Goal: Transaction & Acquisition: Obtain resource

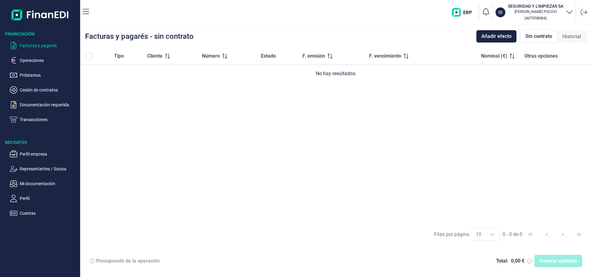
click at [41, 44] on p "Facturas y pagarés" at bounding box center [49, 45] width 58 height 7
click at [483, 39] on span "Añadir efecto" at bounding box center [497, 36] width 30 height 7
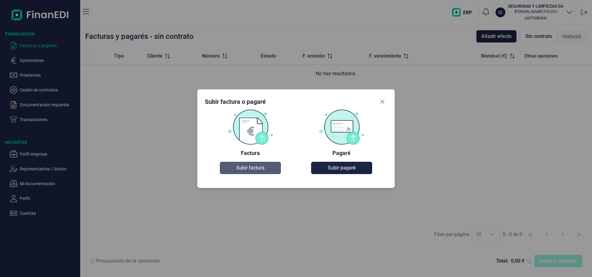
click at [253, 167] on span "Subir factura" at bounding box center [250, 167] width 28 height 7
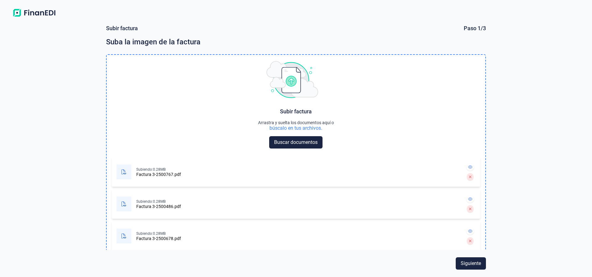
scroll to position [6, 0]
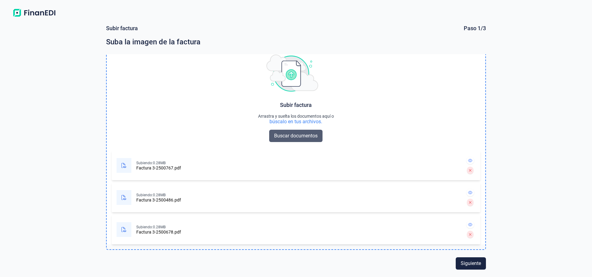
click at [294, 139] on span "Buscar documentos" at bounding box center [296, 135] width 44 height 7
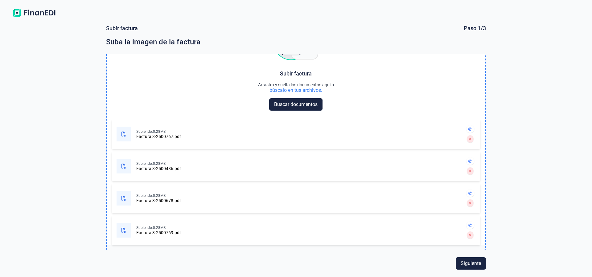
scroll to position [38, 0]
click at [283, 107] on span "Buscar documentos" at bounding box center [296, 104] width 44 height 7
click at [306, 105] on span "Buscar documentos" at bounding box center [296, 104] width 44 height 7
click at [312, 104] on span "Buscar documentos" at bounding box center [296, 104] width 44 height 7
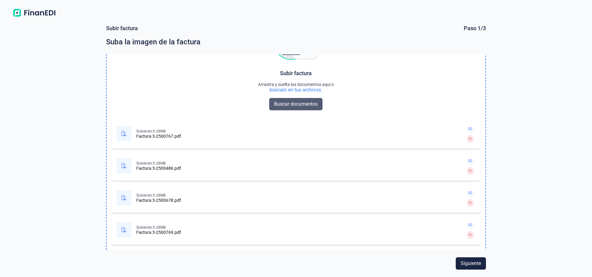
click at [302, 103] on span "Buscar documentos" at bounding box center [296, 104] width 44 height 7
click at [292, 106] on span "Buscar documentos" at bounding box center [296, 104] width 44 height 7
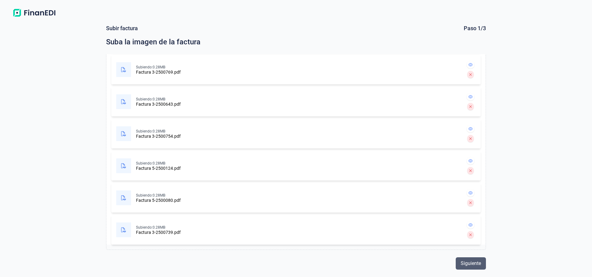
scroll to position [198, 0]
click at [468, 260] on button "Siguiente" at bounding box center [471, 264] width 30 height 12
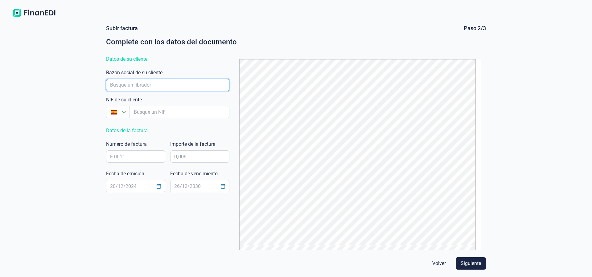
click at [163, 87] on input "empresaAutocomplete" at bounding box center [167, 85] width 123 height 12
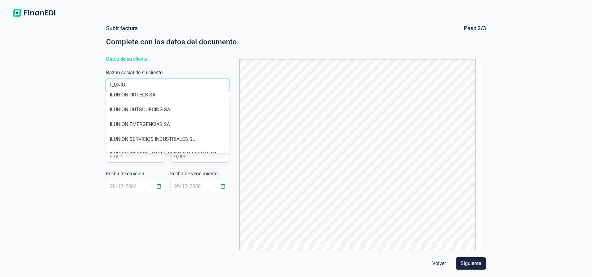
scroll to position [18, 0]
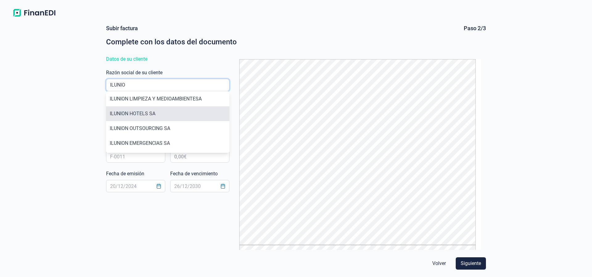
type input "ILUNIO"
click at [168, 115] on li "ILUNION HOTELS SA" at bounding box center [167, 113] width 123 height 15
type input "A80546088"
type input "ILUNION HOTELS SA"
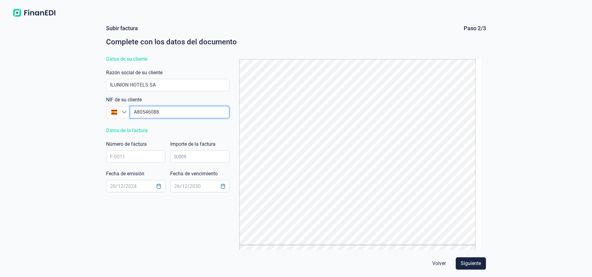
drag, startPoint x: 168, startPoint y: 115, endPoint x: 121, endPoint y: 114, distance: 46.6
click at [130, 114] on input "empresaAutocomplete" at bounding box center [180, 112] width 100 height 12
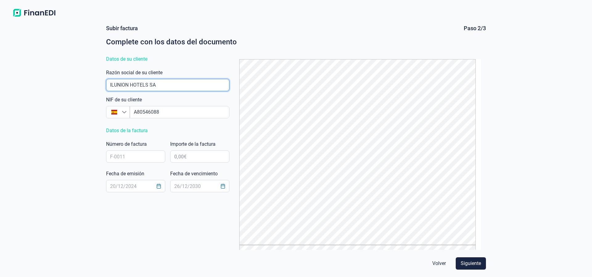
drag, startPoint x: 207, startPoint y: 85, endPoint x: 97, endPoint y: 74, distance: 111.0
click at [106, 79] on input "empresaAutocomplete" at bounding box center [167, 85] width 123 height 12
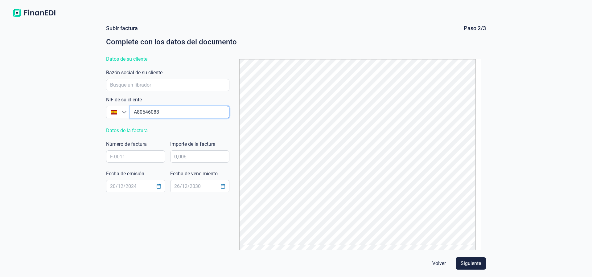
drag, startPoint x: 167, startPoint y: 114, endPoint x: 97, endPoint y: 99, distance: 71.3
click at [130, 106] on input "empresaAutocomplete" at bounding box center [180, 112] width 100 height 12
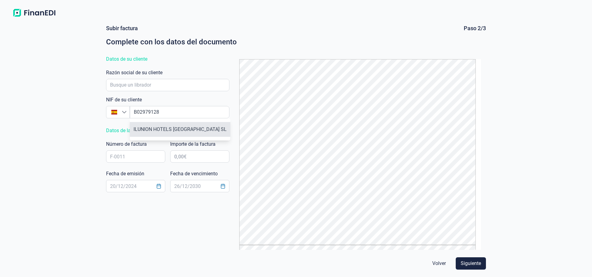
click at [155, 127] on li "ILUNION HOTELS [GEOGRAPHIC_DATA] SL" at bounding box center [180, 129] width 101 height 15
type input "B02979128"
type input "ILUNION HOTELS [GEOGRAPHIC_DATA] SL"
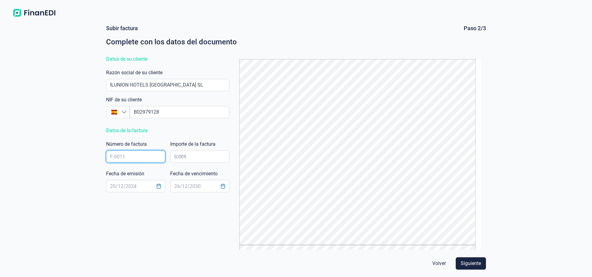
click at [141, 158] on input "text" at bounding box center [135, 157] width 59 height 12
type input "3/2500767"
type input "3,00 €"
type input "399,66 €"
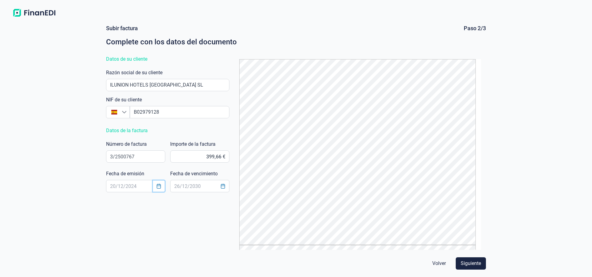
click at [156, 185] on button "Choose Date" at bounding box center [159, 186] width 12 height 11
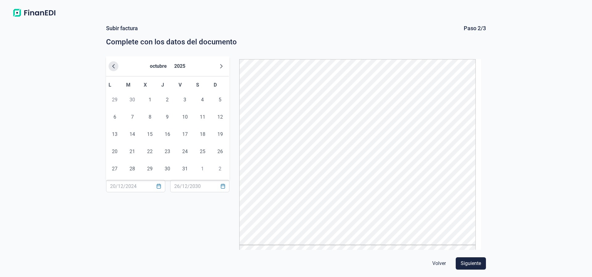
click at [114, 67] on icon "Previous Month" at bounding box center [113, 66] width 5 height 5
click at [170, 170] on span "31" at bounding box center [167, 169] width 12 height 12
type input "[DATE]"
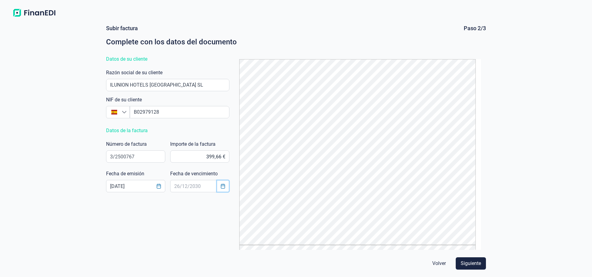
click at [220, 187] on button "Choose Date" at bounding box center [223, 186] width 12 height 11
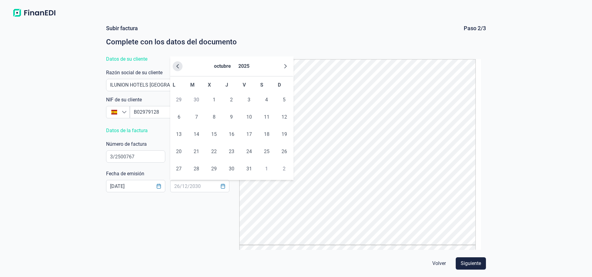
click at [178, 66] on icon "Previous Month" at bounding box center [177, 66] width 5 height 5
click at [181, 168] on span "29" at bounding box center [179, 169] width 12 height 12
type input "[DATE]"
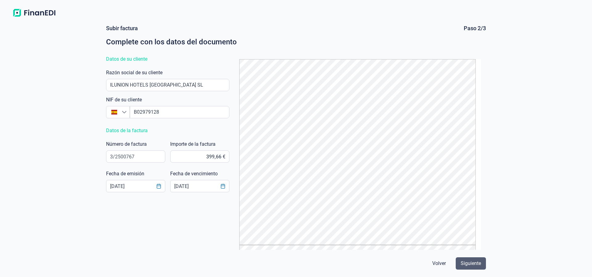
click at [469, 263] on span "Siguiente" at bounding box center [471, 263] width 20 height 7
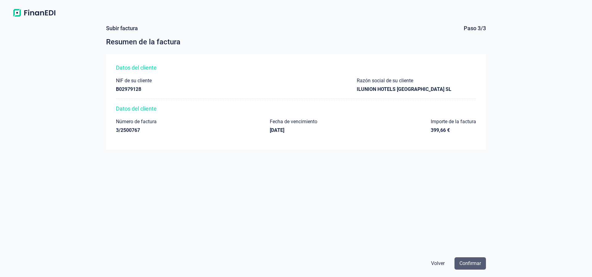
click at [471, 261] on span "Confirmar" at bounding box center [471, 263] width 22 height 7
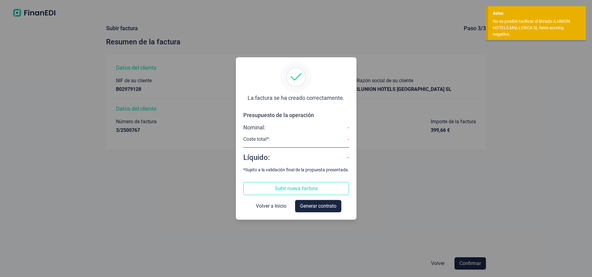
click at [547, 29] on div "No es posible tarificar el librado ILUNION HOTELS MALLORCA SL tiene scoring neg…" at bounding box center [535, 27] width 84 height 19
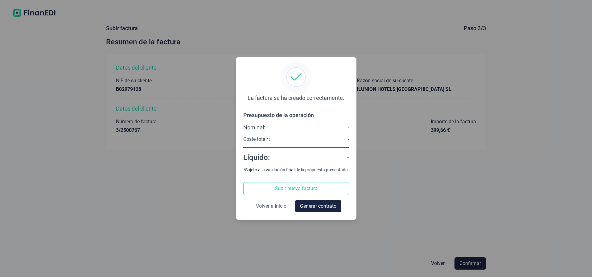
click at [276, 208] on span "Volver a Inicio" at bounding box center [271, 206] width 31 height 7
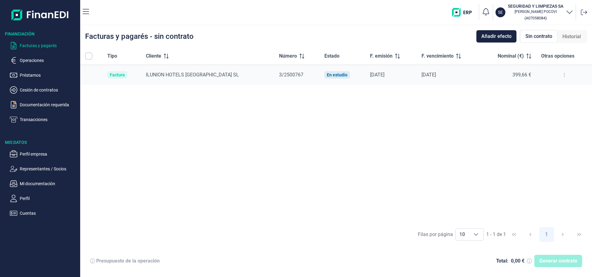
click at [124, 74] on div "Factura" at bounding box center [117, 75] width 15 height 5
click at [164, 76] on span "ILUNION HOTELS [GEOGRAPHIC_DATA] SL" at bounding box center [192, 75] width 93 height 6
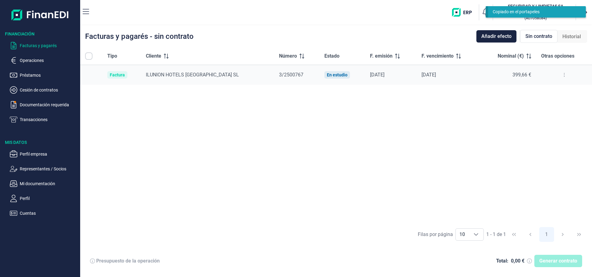
click at [370, 75] on div "[DATE]" at bounding box center [391, 75] width 42 height 6
click at [189, 76] on span "ILUNION HOTELS [GEOGRAPHIC_DATA] SL" at bounding box center [192, 75] width 93 height 6
click at [29, 103] on p "Documentación requerida" at bounding box center [49, 104] width 58 height 7
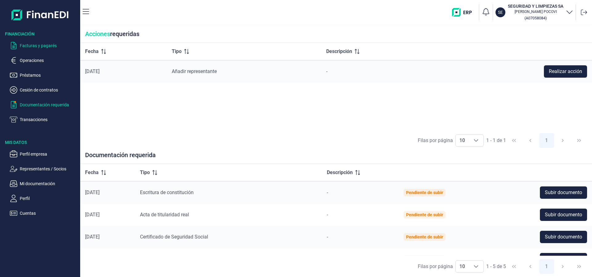
click at [46, 47] on p "Facturas y pagarés" at bounding box center [49, 45] width 58 height 7
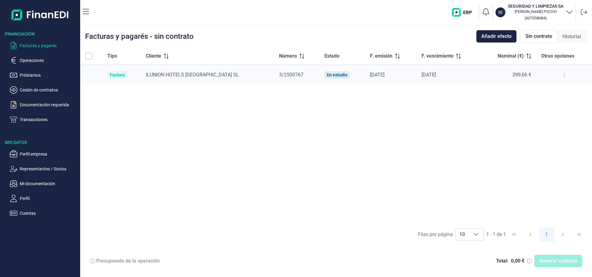
click at [570, 37] on span "Historial" at bounding box center [572, 36] width 19 height 7
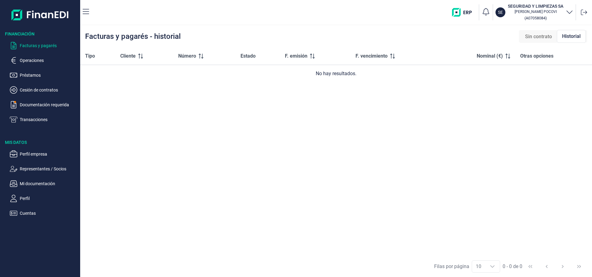
click at [549, 36] on span "Sin contrato" at bounding box center [538, 36] width 27 height 7
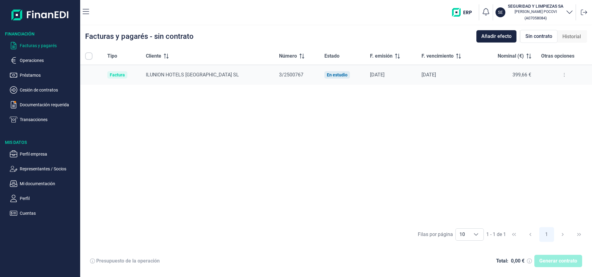
click at [561, 73] on button at bounding box center [564, 75] width 11 height 10
click at [540, 90] on span "Ver detalle de la factura" at bounding box center [541, 90] width 45 height 6
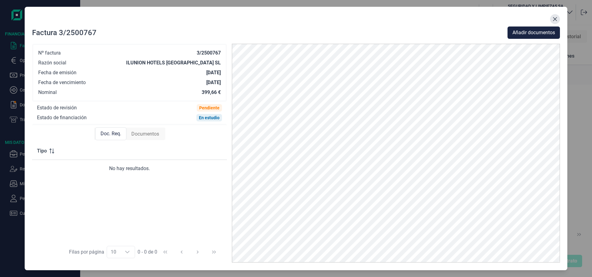
click at [557, 16] on button "Close" at bounding box center [555, 19] width 10 height 10
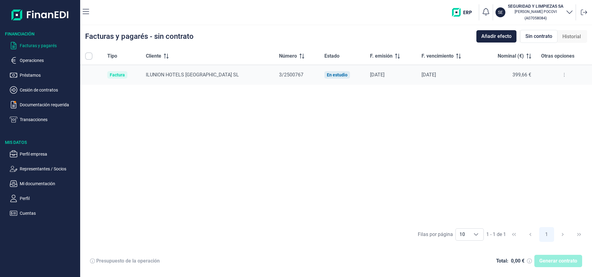
click at [564, 74] on icon at bounding box center [564, 75] width 1 height 5
click at [516, 74] on span "399,66 €" at bounding box center [522, 75] width 19 height 6
click at [561, 74] on button at bounding box center [564, 75] width 11 height 10
click at [569, 38] on span "Historial" at bounding box center [572, 36] width 19 height 7
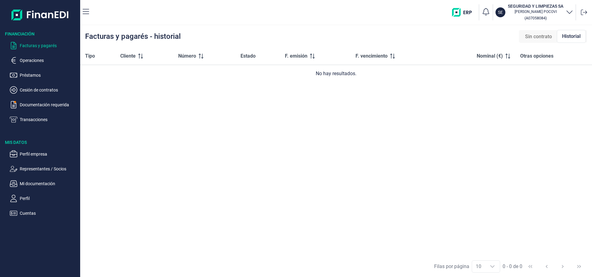
click at [544, 38] on span "Sin contrato" at bounding box center [538, 36] width 27 height 7
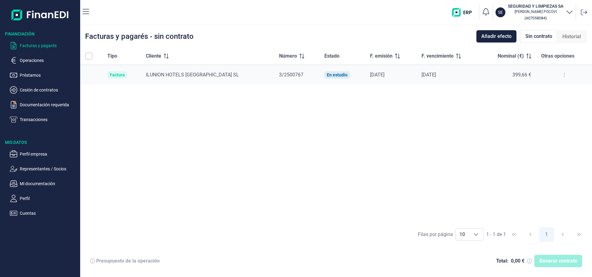
click at [87, 57] on input "All items unselected" at bounding box center [88, 55] width 7 height 7
checkbox input "false"
click at [44, 57] on p "Operaciones" at bounding box center [49, 60] width 58 height 7
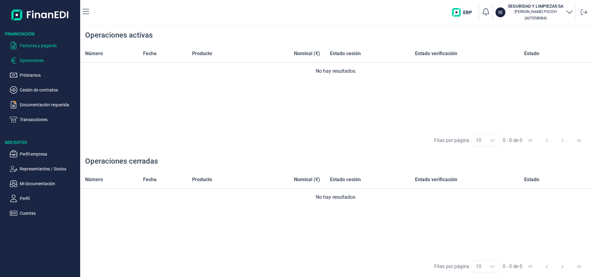
click at [45, 47] on p "Facturas y pagarés" at bounding box center [49, 45] width 58 height 7
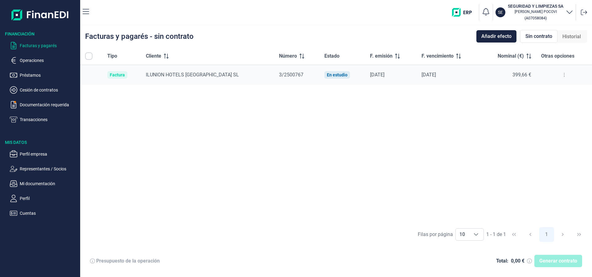
click at [565, 76] on button at bounding box center [564, 75] width 11 height 10
click at [550, 89] on span "Ver detalle de la factura" at bounding box center [541, 90] width 45 height 6
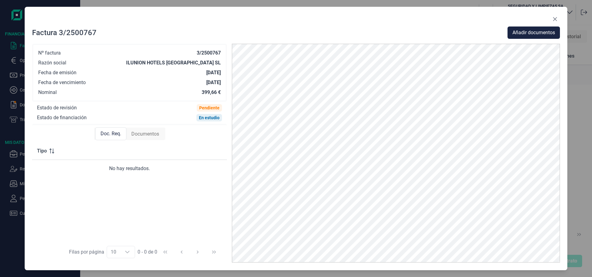
click at [109, 134] on span "Doc. Req." at bounding box center [111, 133] width 21 height 7
click at [135, 135] on span "Documentos" at bounding box center [145, 134] width 28 height 7
click at [136, 135] on span "Documentos" at bounding box center [145, 133] width 28 height 7
click at [113, 132] on span "Doc. Req." at bounding box center [110, 134] width 21 height 7
click at [556, 17] on icon "Close" at bounding box center [555, 19] width 5 height 5
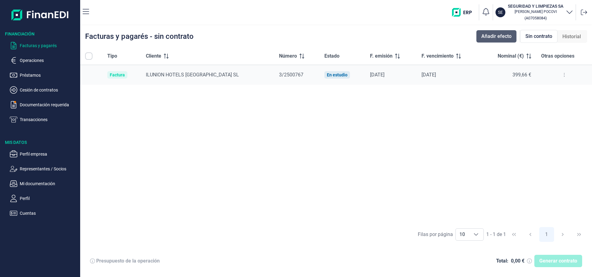
click at [504, 36] on span "Añadir efecto" at bounding box center [497, 36] width 30 height 7
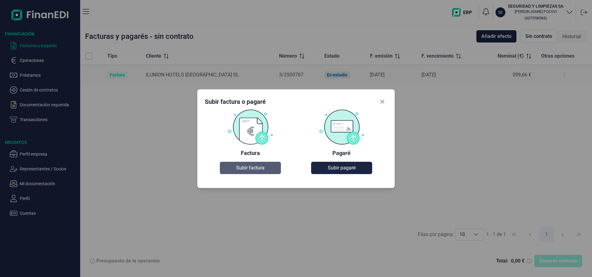
click at [254, 168] on span "Subir factura" at bounding box center [250, 167] width 28 height 7
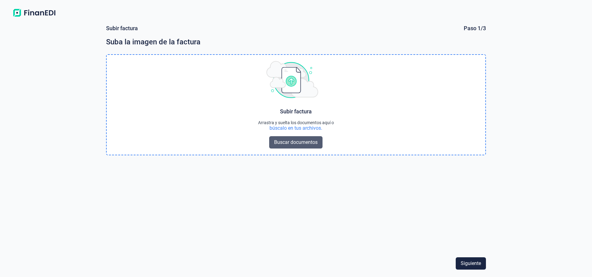
click at [288, 142] on span "Buscar documentos" at bounding box center [296, 142] width 44 height 7
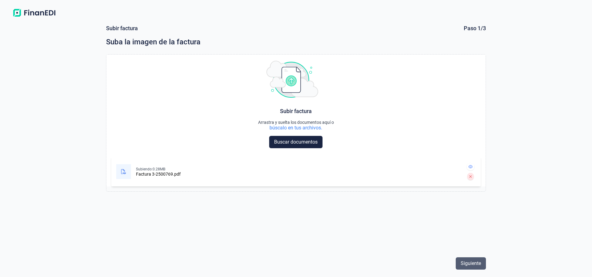
click at [464, 264] on span "Siguiente" at bounding box center [471, 263] width 20 height 7
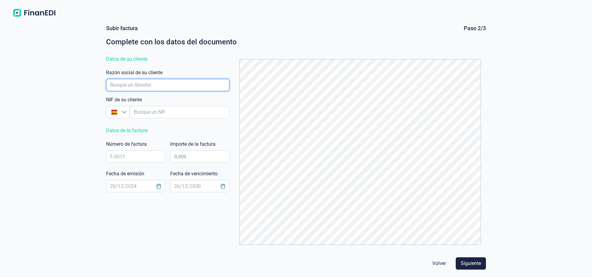
click at [175, 85] on input "empresaAutocomplete" at bounding box center [167, 85] width 123 height 12
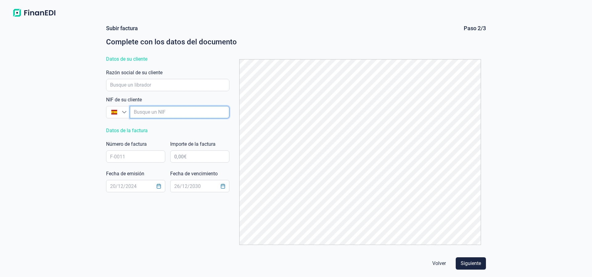
click at [175, 116] on input "empresaAutocomplete" at bounding box center [180, 112] width 100 height 12
type input "H"
type input "H07829369"
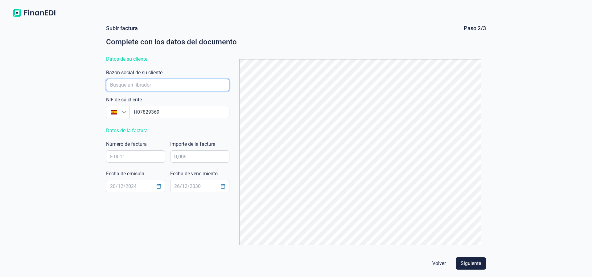
click at [201, 83] on input "empresaAutocomplete" at bounding box center [167, 85] width 123 height 12
click at [110, 86] on input "empresaAutocomplete" at bounding box center [167, 85] width 123 height 12
type input "COMUNIDAD DE PROPIETARIOS GOLF DE BISCAIA 2"
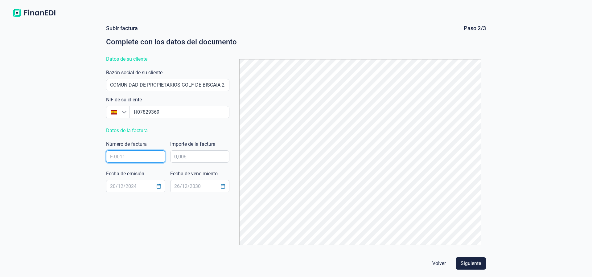
click at [119, 158] on input "text" at bounding box center [135, 157] width 59 height 12
type input "3/2500769"
click at [202, 157] on input "text" at bounding box center [199, 157] width 59 height 12
type input "1726,66 €"
click at [160, 183] on button "Choose Date" at bounding box center [159, 186] width 12 height 11
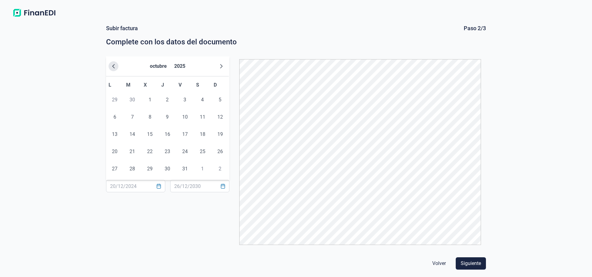
click at [114, 65] on icon "Previous Month" at bounding box center [113, 66] width 5 height 5
click at [114, 66] on icon "Previous Month" at bounding box center [113, 66] width 5 height 5
click at [166, 169] on span "31" at bounding box center [167, 169] width 12 height 12
type input "[DATE]"
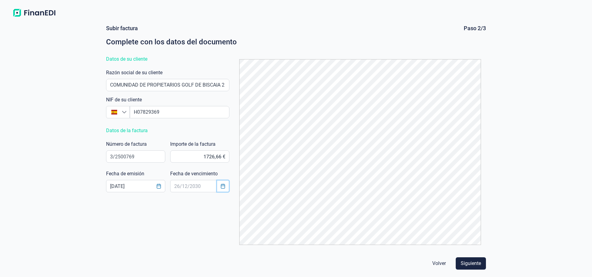
click at [221, 186] on icon "Choose Date" at bounding box center [223, 186] width 4 height 5
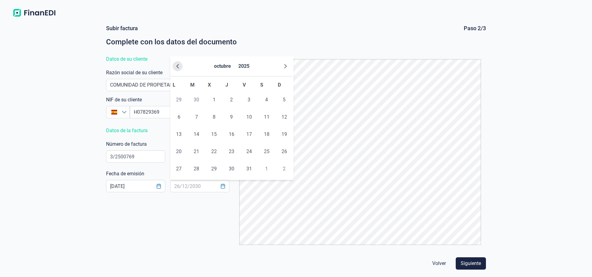
click at [176, 67] on icon "Previous Month" at bounding box center [177, 66] width 5 height 5
click at [265, 167] on span "30" at bounding box center [267, 169] width 12 height 12
type input "[DATE]"
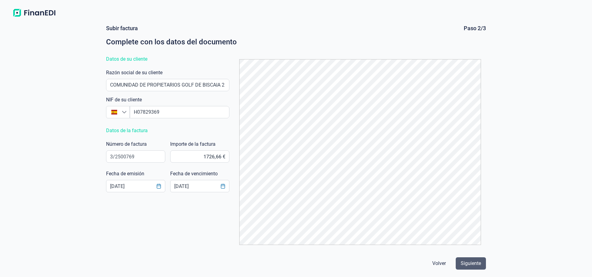
click at [475, 262] on span "Siguiente" at bounding box center [471, 263] width 20 height 7
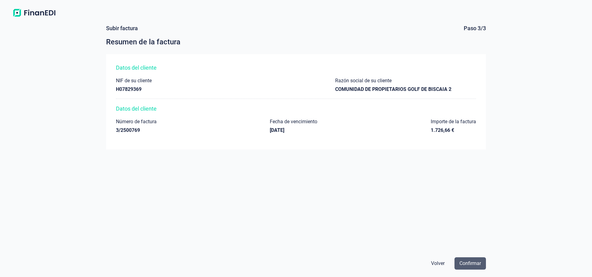
click at [475, 261] on span "Confirmar" at bounding box center [471, 263] width 22 height 7
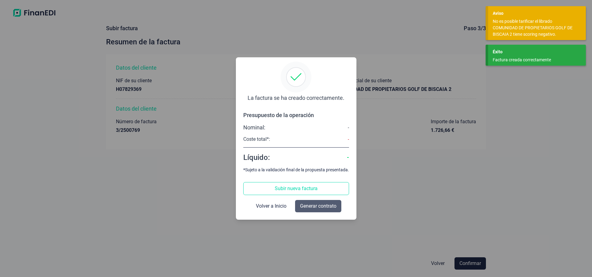
click at [313, 205] on span "Generar contrato" at bounding box center [318, 206] width 36 height 7
select select "ES"
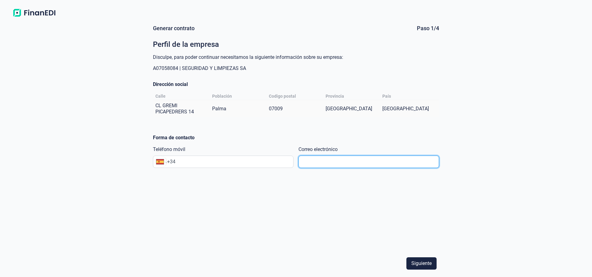
click at [313, 163] on input "text" at bounding box center [369, 162] width 141 height 12
type input "[EMAIL_ADDRESS][DOMAIN_NAME]"
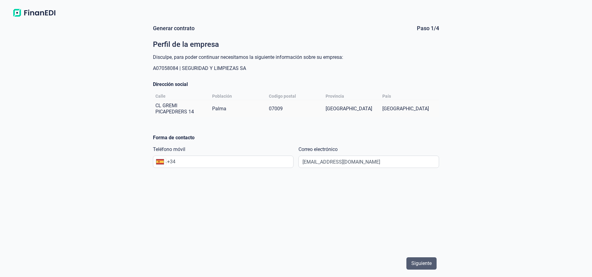
click at [419, 264] on span "Siguiente" at bounding box center [422, 263] width 20 height 7
click at [221, 160] on input "+34" at bounding box center [230, 161] width 126 height 7
click at [203, 257] on div "Siguiente" at bounding box center [296, 263] width 286 height 17
click at [184, 160] on input "+34" at bounding box center [230, 161] width 126 height 7
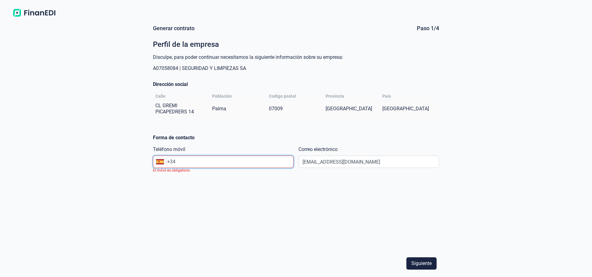
paste input "699 99 24 15"
type input "[PHONE_NUMBER]"
click at [420, 263] on span "Siguiente" at bounding box center [422, 263] width 20 height 7
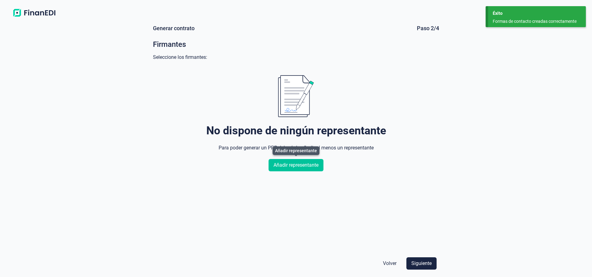
click at [283, 163] on span "Añadir representante" at bounding box center [296, 165] width 45 height 7
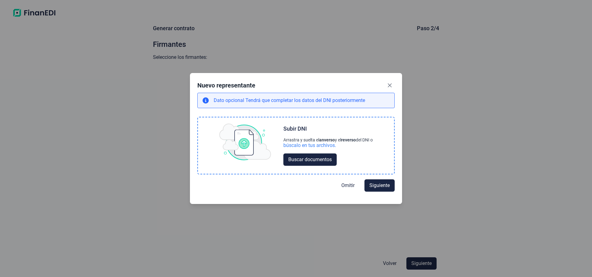
click at [286, 136] on div "Subir DNI Arrastra y suelta el anverso y el reverso del DNI o búscalo en tus ar…" at bounding box center [328, 145] width 89 height 41
click at [286, 157] on button "Buscar documentos" at bounding box center [310, 160] width 53 height 12
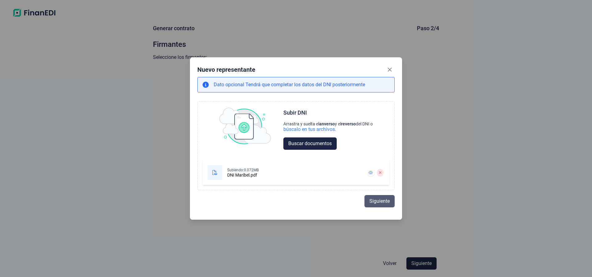
click at [378, 199] on span "Siguiente" at bounding box center [380, 201] width 20 height 7
select select "ES"
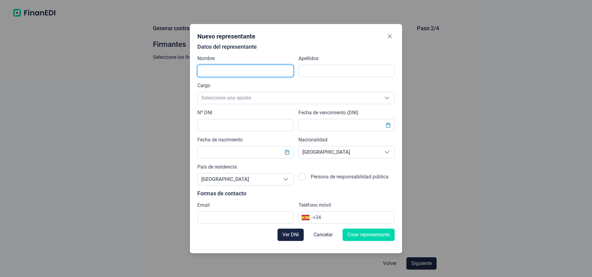
click at [279, 73] on input "text" at bounding box center [245, 71] width 96 height 12
type input "m"
type input "[PERSON_NAME]"
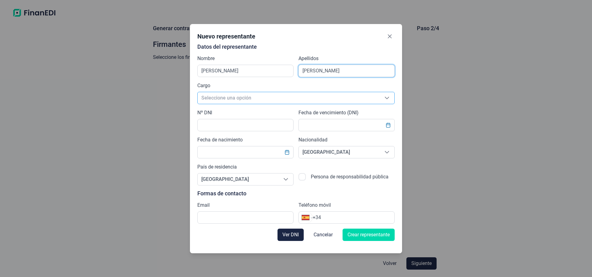
type input "[PERSON_NAME]"
click at [255, 98] on span "Seleccione una opción" at bounding box center [289, 98] width 182 height 12
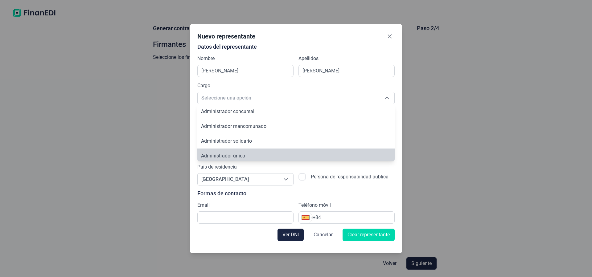
scroll to position [2, 0]
click at [325, 234] on span "Cancelar" at bounding box center [323, 234] width 19 height 7
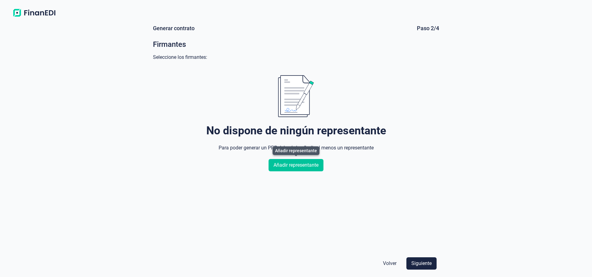
click at [301, 163] on span "Añadir representante" at bounding box center [296, 165] width 45 height 7
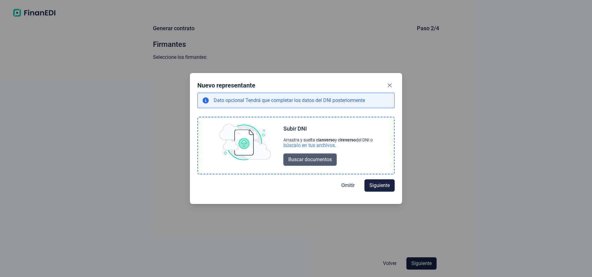
click at [312, 158] on span "Buscar documentos" at bounding box center [310, 159] width 44 height 7
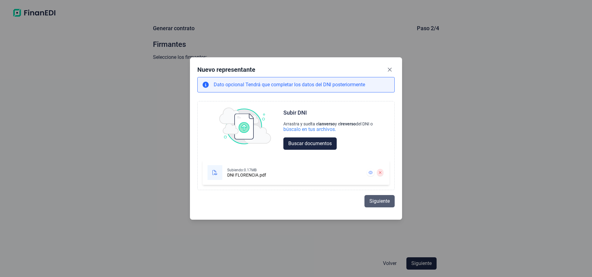
click at [377, 201] on span "Siguiente" at bounding box center [380, 201] width 20 height 7
select select "ES"
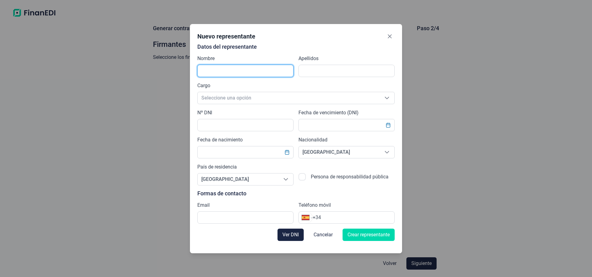
click at [231, 73] on input "text" at bounding box center [245, 71] width 96 height 12
type input "[GEOGRAPHIC_DATA]"
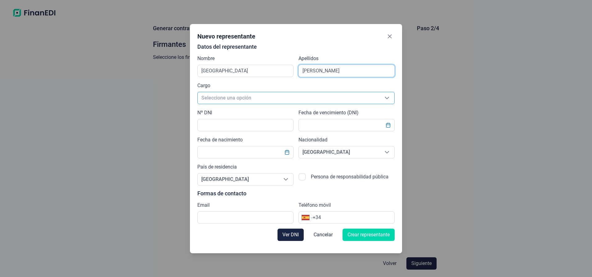
type input "[PERSON_NAME]"
click at [226, 94] on span "Seleccione una opción" at bounding box center [289, 98] width 182 height 12
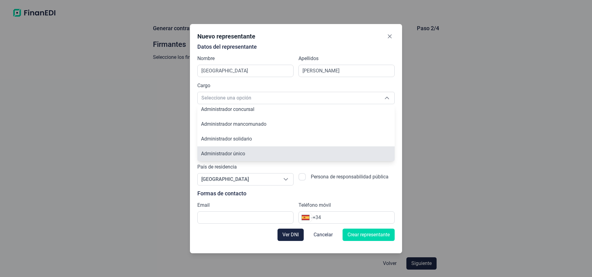
click at [236, 153] on span "Administrador único" at bounding box center [223, 154] width 44 height 6
type input "Administrador único"
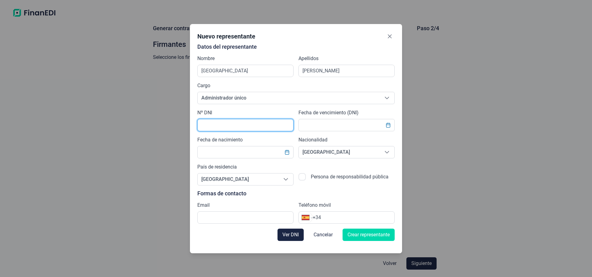
click at [238, 125] on input "text" at bounding box center [245, 125] width 96 height 12
type input "42971788Z"
click at [320, 124] on input "text" at bounding box center [347, 125] width 96 height 12
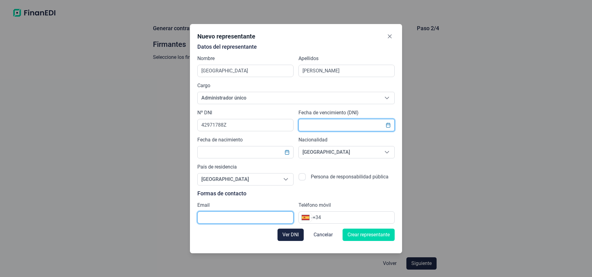
click at [249, 213] on input "text" at bounding box center [245, 218] width 96 height 12
type input "[EMAIL_ADDRESS][DOMAIN_NAME]"
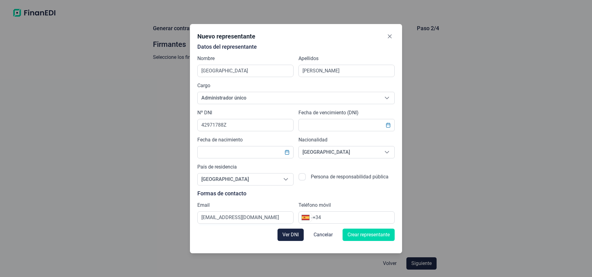
click at [332, 218] on input "+34" at bounding box center [354, 217] width 82 height 7
paste input "699 99 24 15"
type input "[PHONE_NUMBER]"
click at [371, 234] on span "Crear representante" at bounding box center [369, 234] width 42 height 7
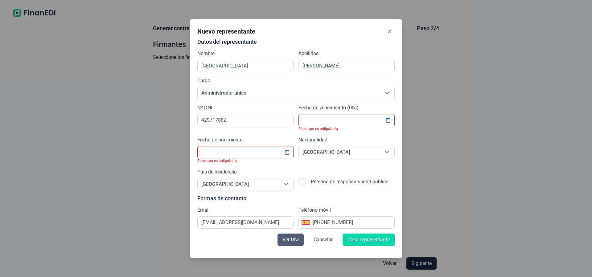
click at [288, 238] on span "Ver DNI" at bounding box center [291, 239] width 16 height 7
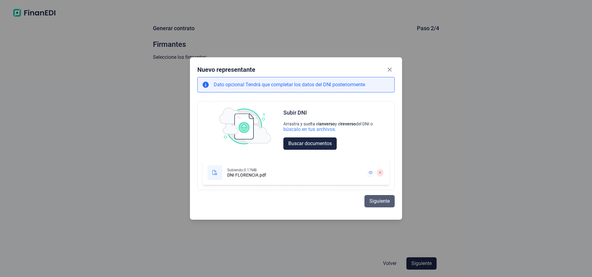
click at [374, 205] on span "Siguiente" at bounding box center [380, 201] width 20 height 7
select select "ES"
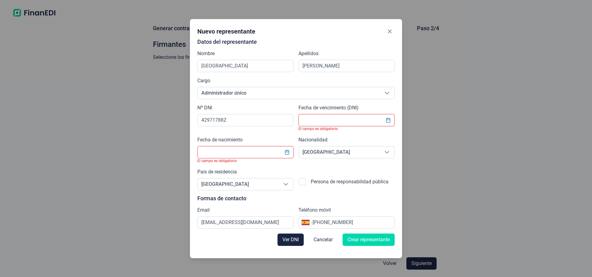
click at [309, 119] on input "text" at bounding box center [347, 120] width 96 height 12
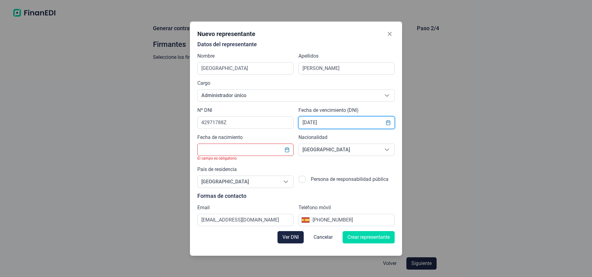
type input "[DATE]"
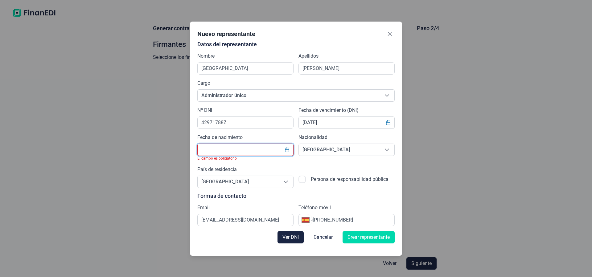
click at [244, 145] on input "text" at bounding box center [245, 150] width 96 height 12
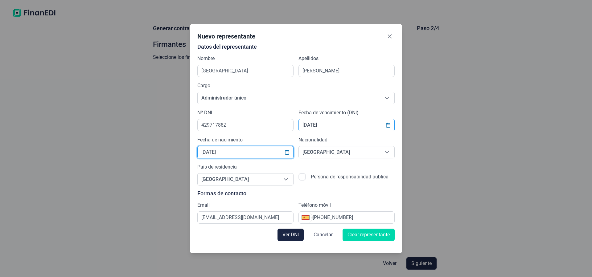
type input "[DATE]"
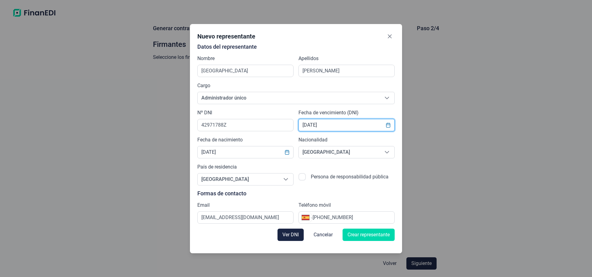
drag, startPoint x: 330, startPoint y: 127, endPoint x: 299, endPoint y: 127, distance: 31.5
click at [299, 127] on input "[DATE]" at bounding box center [347, 125] width 96 height 12
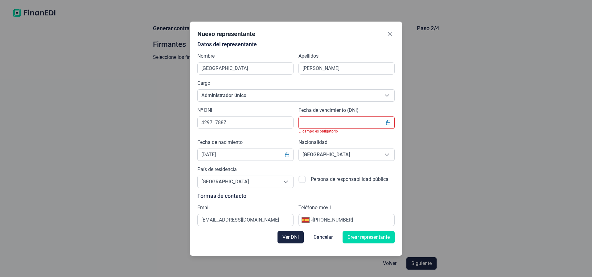
click at [137, 237] on div "Nuevo representante Datos del representante Nombre FLORENCIA Apellidos [PERSON_…" at bounding box center [296, 138] width 592 height 277
click at [310, 123] on input "text" at bounding box center [347, 123] width 96 height 12
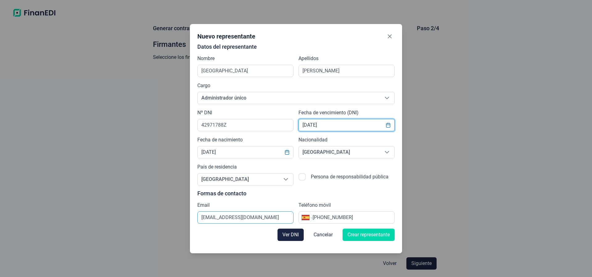
type input "[DATE]"
click at [269, 219] on input "[EMAIL_ADDRESS][DOMAIN_NAME]" at bounding box center [245, 218] width 96 height 12
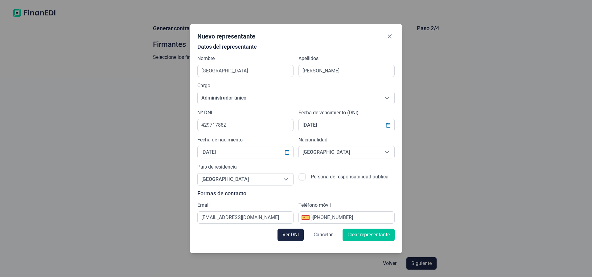
click at [361, 233] on span "Crear representante" at bounding box center [369, 234] width 42 height 7
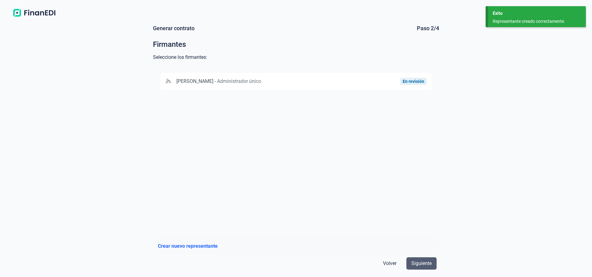
click at [423, 262] on span "Siguiente" at bounding box center [422, 263] width 20 height 7
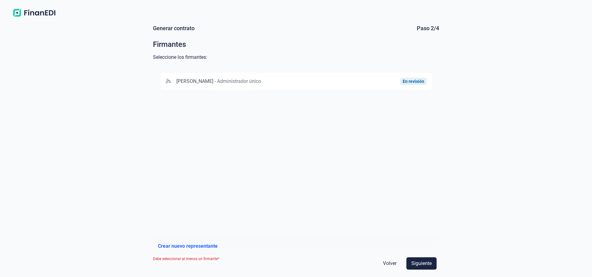
click at [261, 83] on span "Administrador único" at bounding box center [239, 81] width 44 height 6
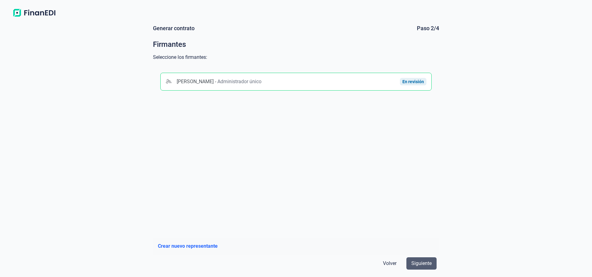
click at [410, 264] on button "Siguiente" at bounding box center [422, 264] width 30 height 12
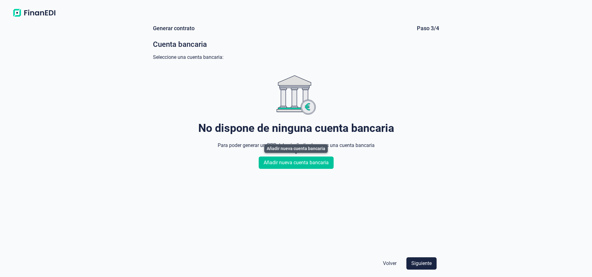
click at [298, 165] on span "Añadir nueva cuenta bancaria" at bounding box center [296, 162] width 65 height 7
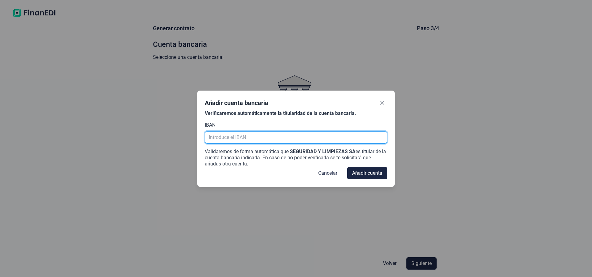
click at [228, 140] on input "text" at bounding box center [296, 137] width 183 height 12
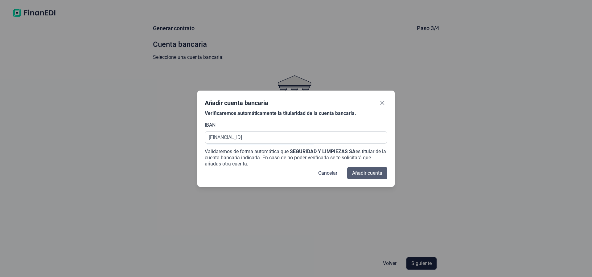
type input "[FINANCIAL_ID]"
click at [357, 171] on span "Añadir cuenta" at bounding box center [367, 173] width 30 height 7
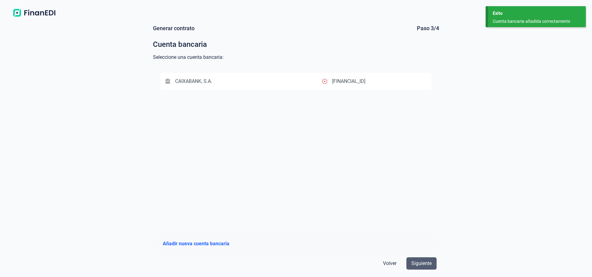
click at [426, 262] on span "Siguiente" at bounding box center [422, 263] width 20 height 7
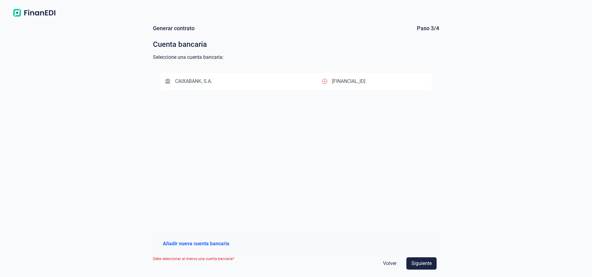
click at [366, 84] on p "[FINANCIAL_ID]" at bounding box center [348, 81] width 33 height 7
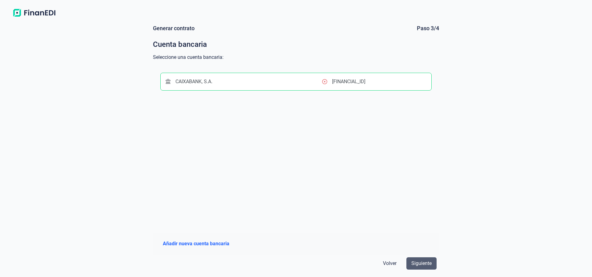
click at [424, 258] on button "Siguiente" at bounding box center [422, 264] width 30 height 12
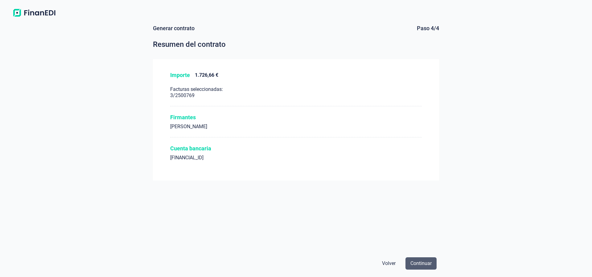
click at [423, 261] on span "Continuar" at bounding box center [421, 263] width 21 height 7
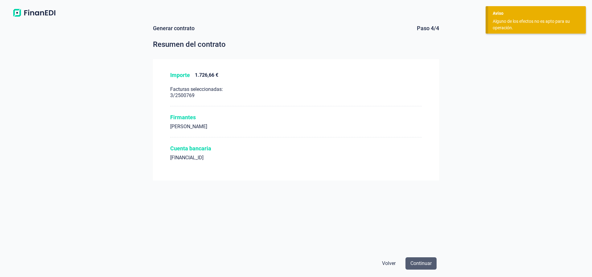
click at [430, 262] on span "Continuar" at bounding box center [421, 263] width 21 height 7
click at [431, 259] on button "Continuar" at bounding box center [421, 264] width 31 height 12
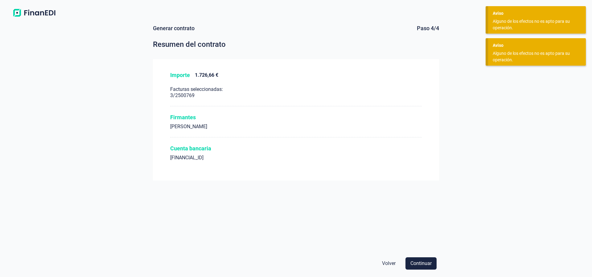
click at [292, 80] on div "Importe 1.726,66 € Facturas seleccionadas: 3/2500769" at bounding box center [296, 89] width 252 height 35
click at [330, 144] on div "Importe 1.726,66 € Facturas seleccionadas: 3/2500769 Firmantes [PERSON_NAME] Cu…" at bounding box center [296, 120] width 286 height 122
click at [319, 163] on div "Cuenta bancaria [FINANCIAL_ID]" at bounding box center [296, 156] width 252 height 23
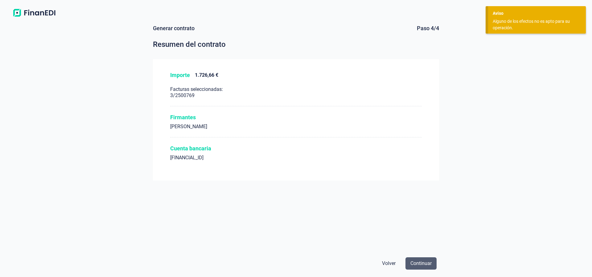
click at [417, 264] on span "Continuar" at bounding box center [421, 263] width 21 height 7
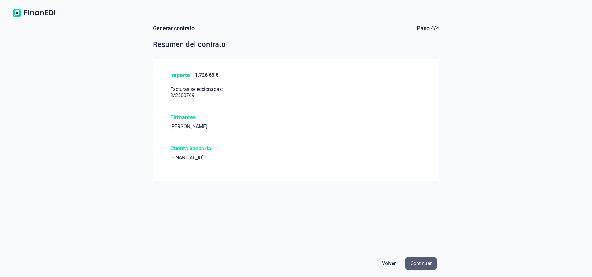
click at [419, 261] on span "Continuar" at bounding box center [421, 263] width 21 height 7
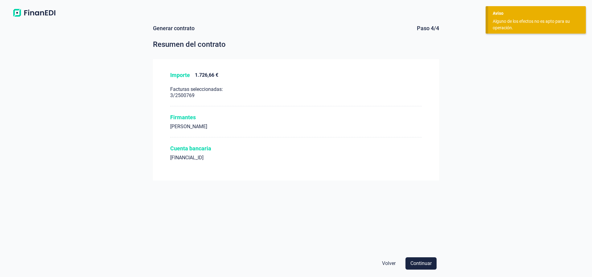
click at [507, 27] on div "Alguno de los efectos no es apto para su operación." at bounding box center [535, 24] width 84 height 13
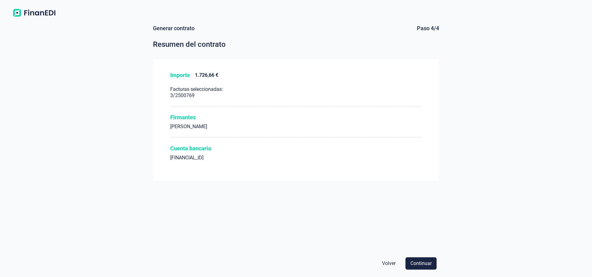
click at [387, 267] on span "Volver" at bounding box center [389, 263] width 14 height 7
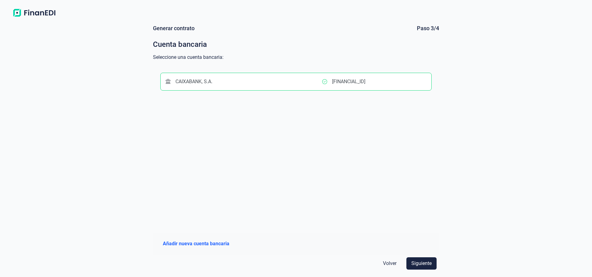
click at [389, 265] on span "Volver" at bounding box center [390, 263] width 14 height 7
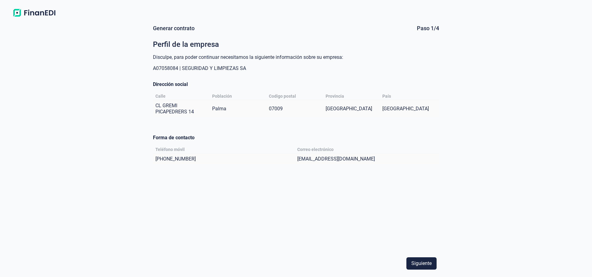
click at [389, 265] on div "Siguiente" at bounding box center [296, 263] width 286 height 17
click at [34, 14] on img at bounding box center [34, 12] width 49 height 11
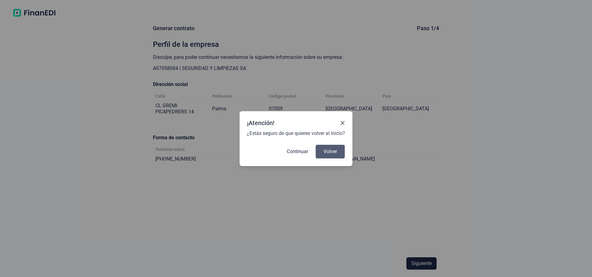
click at [325, 152] on span "Volver" at bounding box center [331, 151] width 14 height 7
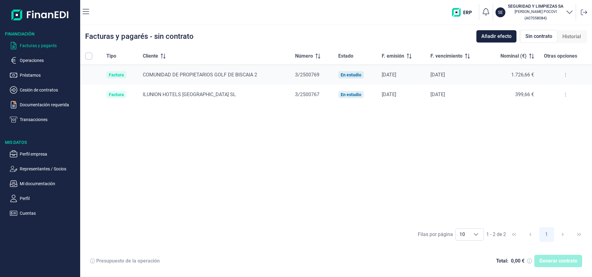
click at [313, 98] on div "3/2500767" at bounding box center [311, 94] width 33 height 7
click at [172, 74] on span "COMUNIDAD DE PROPIETARIOS GOLF DE BISCAIA 2" at bounding box center [200, 75] width 114 height 6
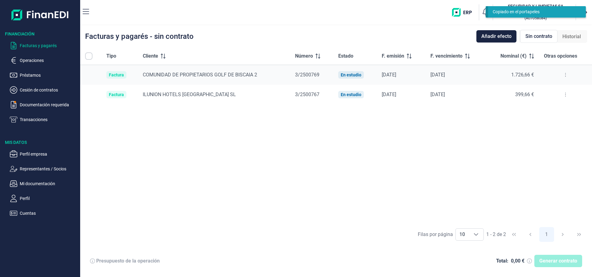
click at [306, 179] on div "Tipo Cliente Número Estado F. emisión F. vencimiento Nominal (€) Otras opciones…" at bounding box center [336, 136] width 512 height 176
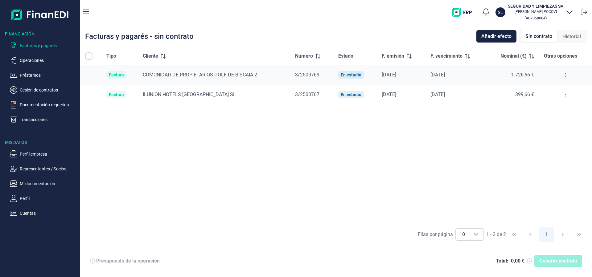
click at [566, 75] on icon at bounding box center [565, 75] width 1 height 5
click at [430, 73] on td "[DATE]" at bounding box center [456, 75] width 60 height 20
click at [394, 69] on td "[DATE]" at bounding box center [401, 75] width 49 height 20
click at [378, 72] on td "[DATE]" at bounding box center [401, 75] width 49 height 20
click at [319, 73] on span "3/2500769" at bounding box center [307, 75] width 24 height 6
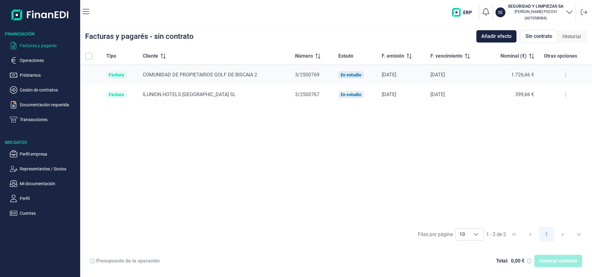
click at [574, 38] on span "Historial" at bounding box center [572, 36] width 19 height 7
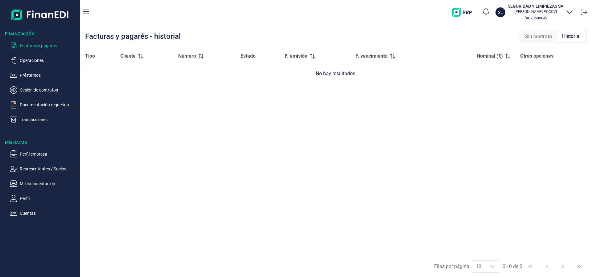
click at [540, 37] on span "Sin contrato" at bounding box center [538, 36] width 27 height 7
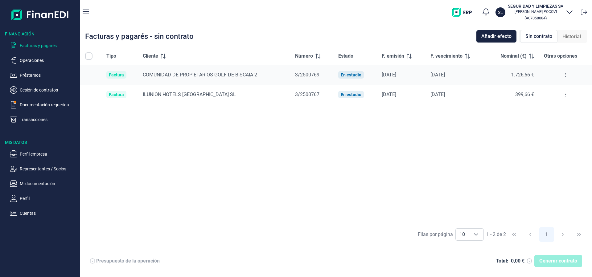
click at [564, 73] on button at bounding box center [565, 75] width 11 height 10
